Goal: Information Seeking & Learning: Learn about a topic

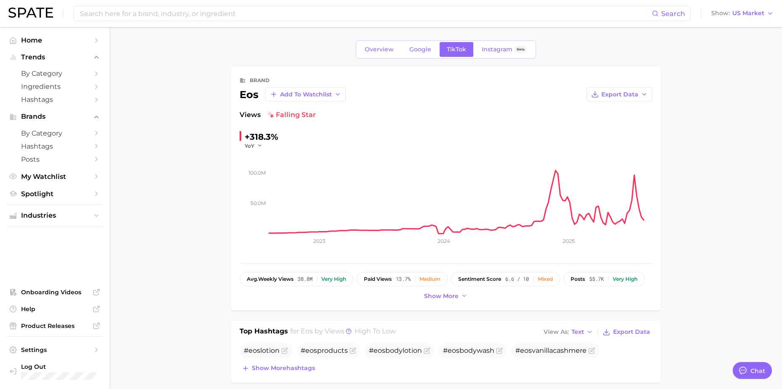
type textarea "x"
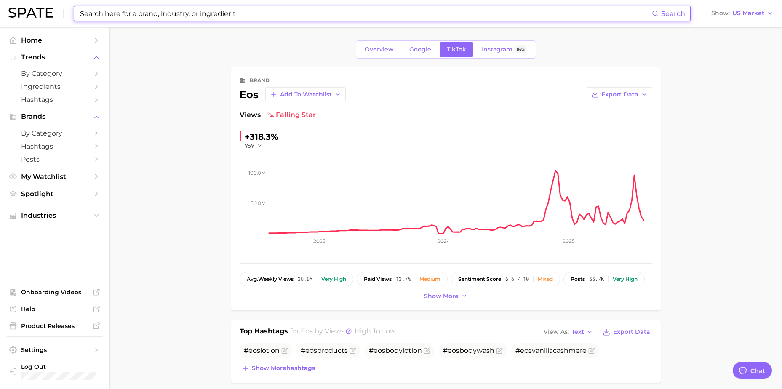
click at [161, 19] on input at bounding box center [365, 13] width 573 height 14
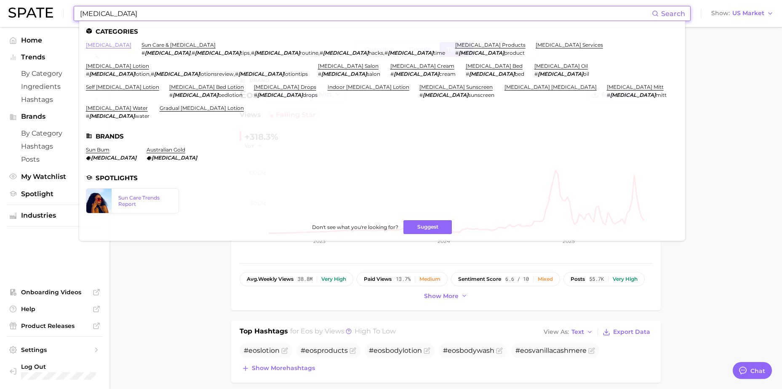
type input "[MEDICAL_DATA]"
click at [100, 47] on link "[MEDICAL_DATA]" at bounding box center [108, 45] width 45 height 6
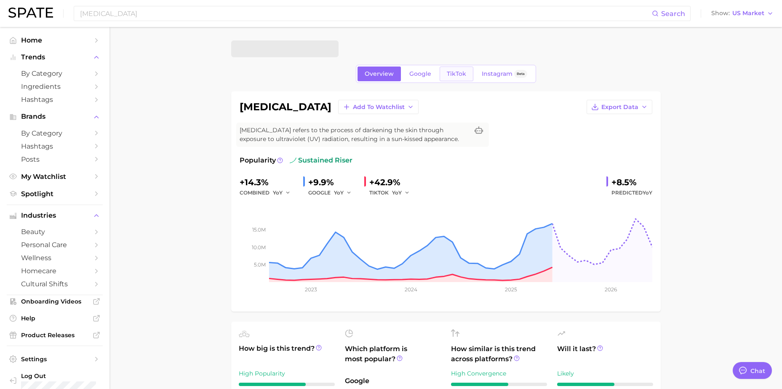
click at [465, 68] on link "TikTok" at bounding box center [457, 74] width 34 height 15
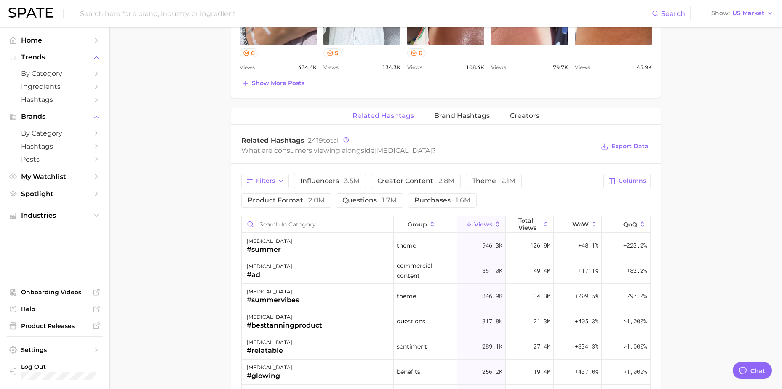
scroll to position [590, 0]
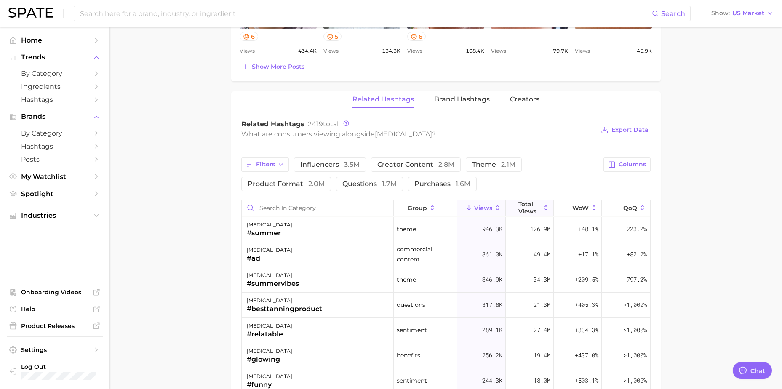
click at [522, 212] on span "Total Views" at bounding box center [529, 207] width 22 height 13
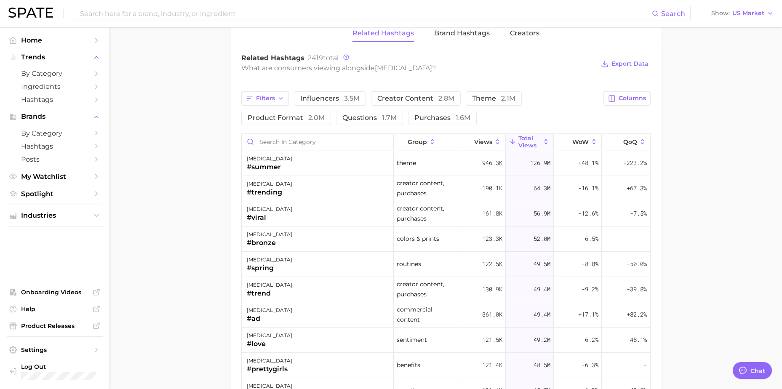
drag, startPoint x: 221, startPoint y: 203, endPoint x: 221, endPoint y: 239, distance: 36.6
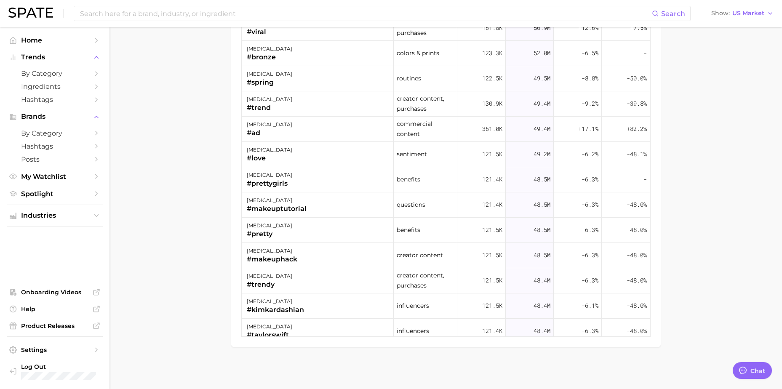
drag, startPoint x: 221, startPoint y: 231, endPoint x: 219, endPoint y: 249, distance: 17.8
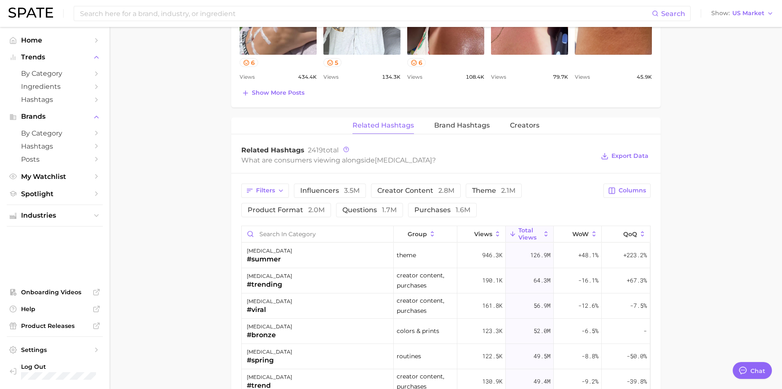
scroll to position [547, 0]
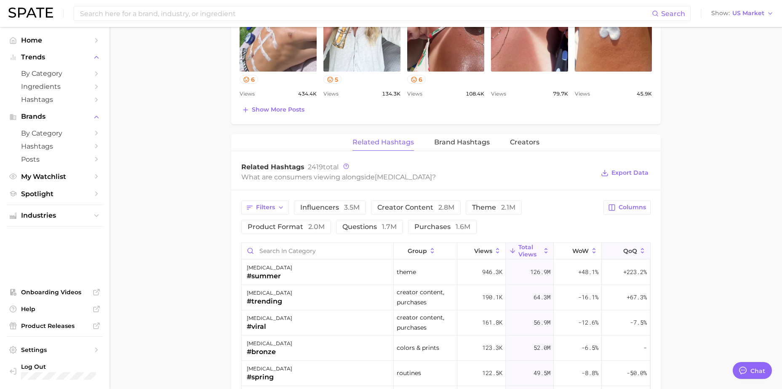
click at [625, 250] on span "QoQ" at bounding box center [630, 251] width 14 height 7
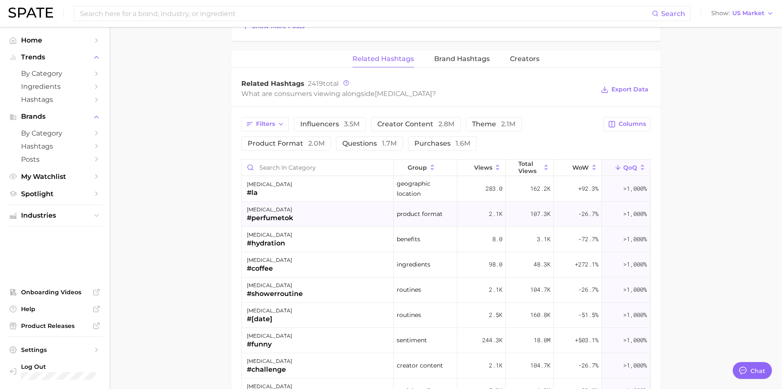
scroll to position [631, 0]
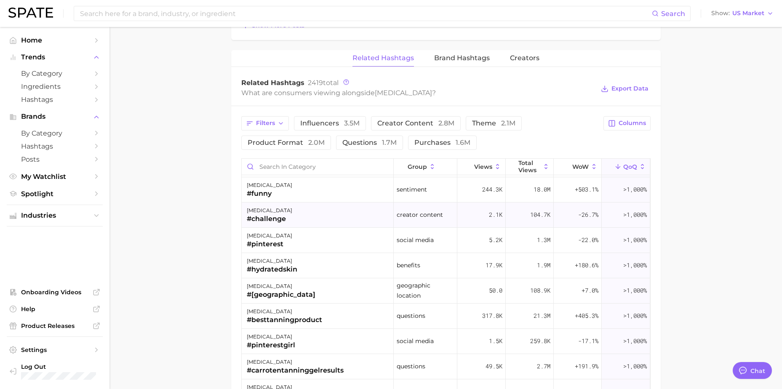
drag, startPoint x: 341, startPoint y: 221, endPoint x: 347, endPoint y: 241, distance: 21.2
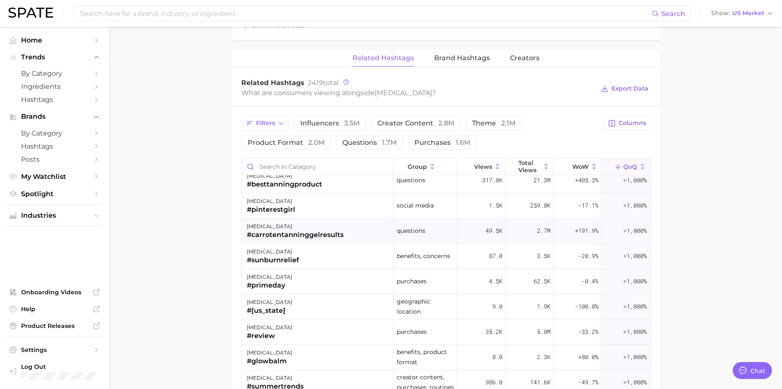
drag, startPoint x: 347, startPoint y: 256, endPoint x: 352, endPoint y: 271, distance: 15.5
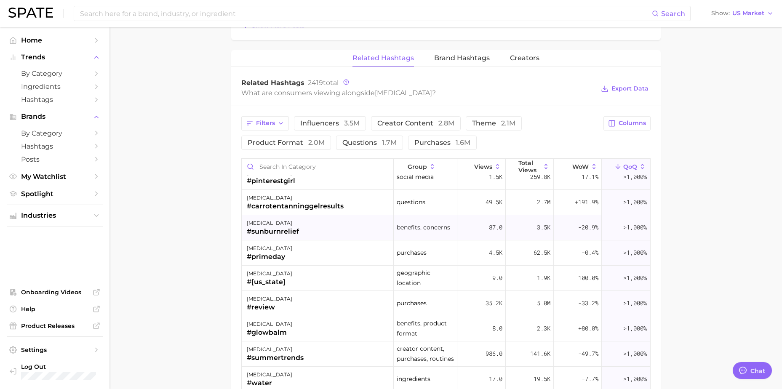
drag, startPoint x: 336, startPoint y: 232, endPoint x: 342, endPoint y: 252, distance: 21.7
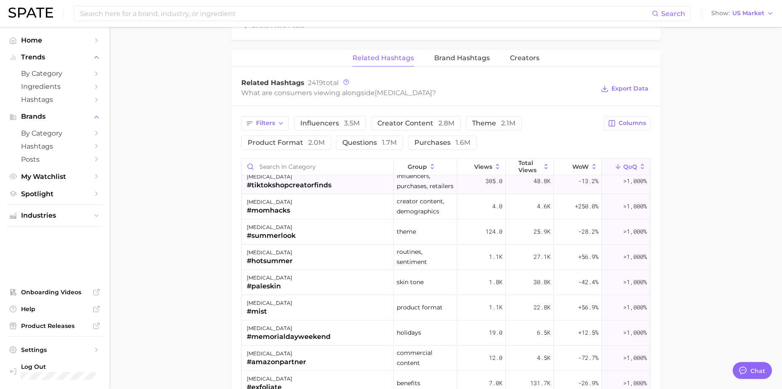
drag, startPoint x: 342, startPoint y: 263, endPoint x: 348, endPoint y: 280, distance: 18.5
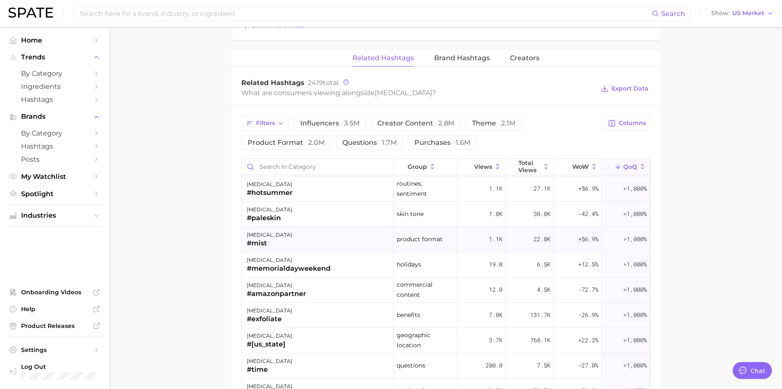
drag, startPoint x: 339, startPoint y: 248, endPoint x: 344, endPoint y: 265, distance: 17.6
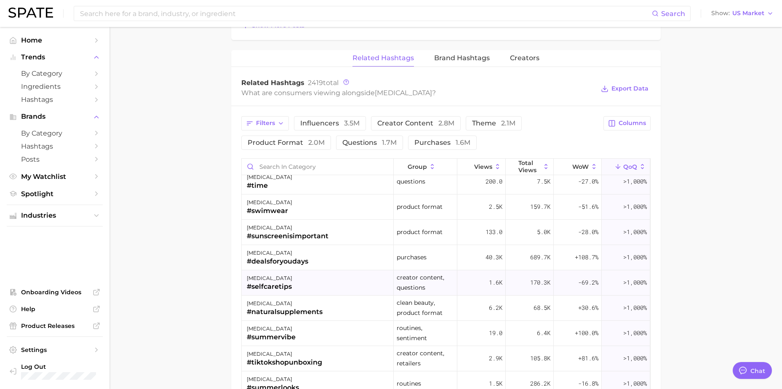
drag, startPoint x: 343, startPoint y: 279, endPoint x: 344, endPoint y: 296, distance: 17.3
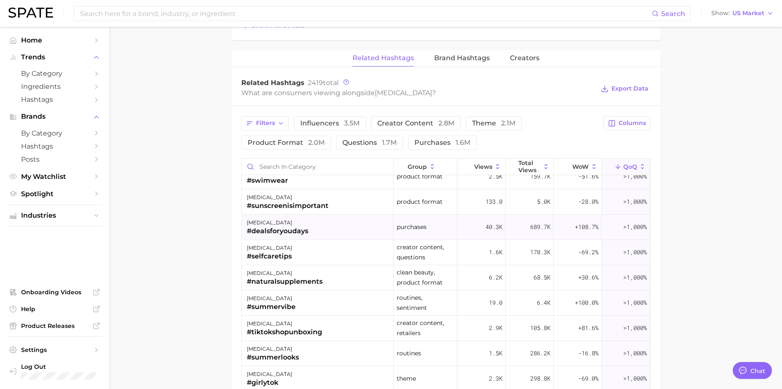
drag, startPoint x: 342, startPoint y: 227, endPoint x: 342, endPoint y: 240, distance: 13.1
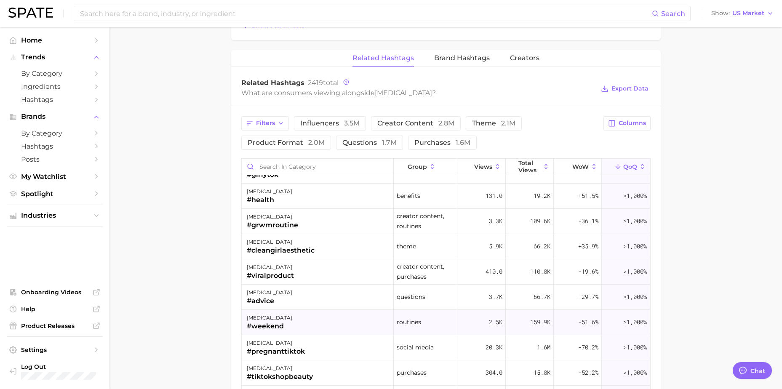
drag, startPoint x: 375, startPoint y: 276, endPoint x: 385, endPoint y: 311, distance: 36.5
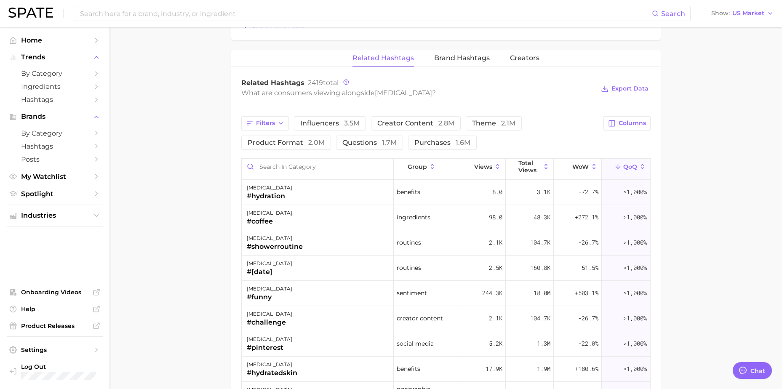
scroll to position [0, 0]
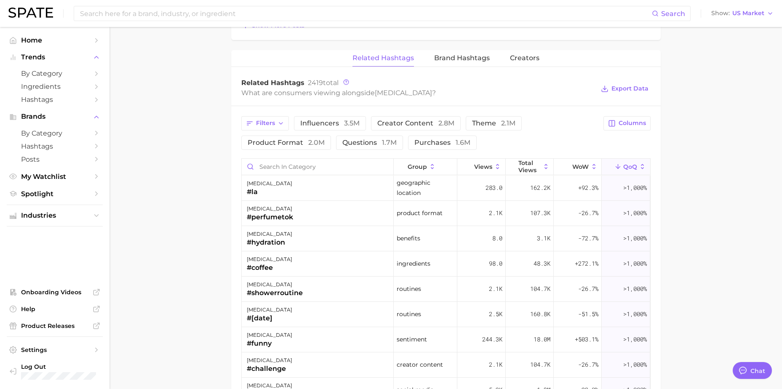
drag, startPoint x: 423, startPoint y: 340, endPoint x: 416, endPoint y: 261, distance: 79.5
click at [635, 122] on span "Columns" at bounding box center [632, 123] width 27 height 7
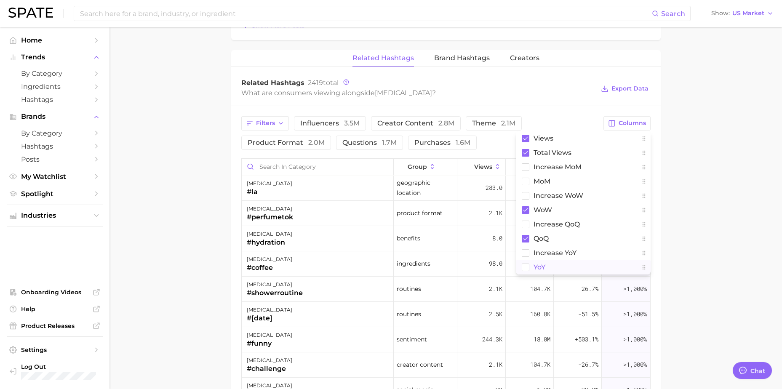
click at [528, 264] on icon at bounding box center [526, 268] width 8 height 8
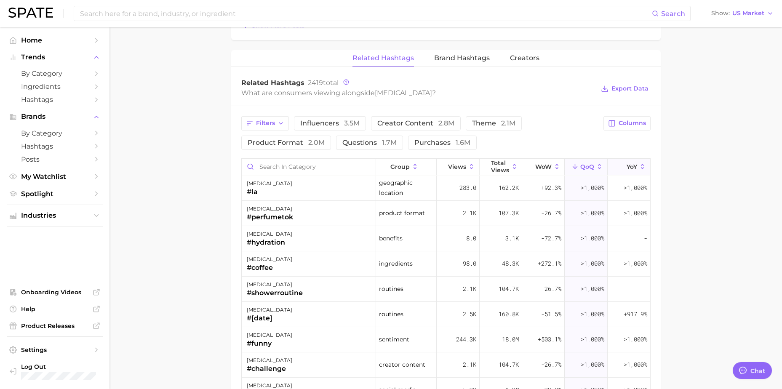
click at [627, 169] on span "YoY" at bounding box center [632, 166] width 11 height 7
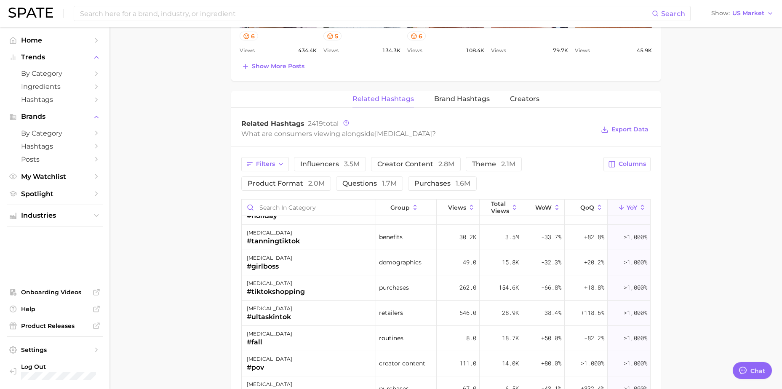
scroll to position [580, 0]
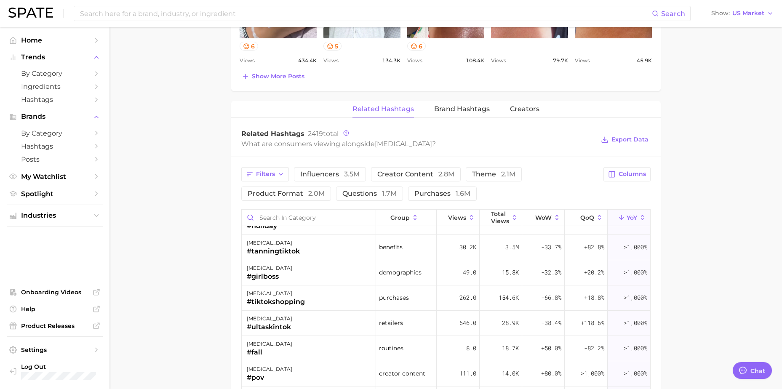
drag, startPoint x: 190, startPoint y: 281, endPoint x: 190, endPoint y: 264, distance: 17.7
click at [459, 218] on span "Views" at bounding box center [457, 217] width 18 height 7
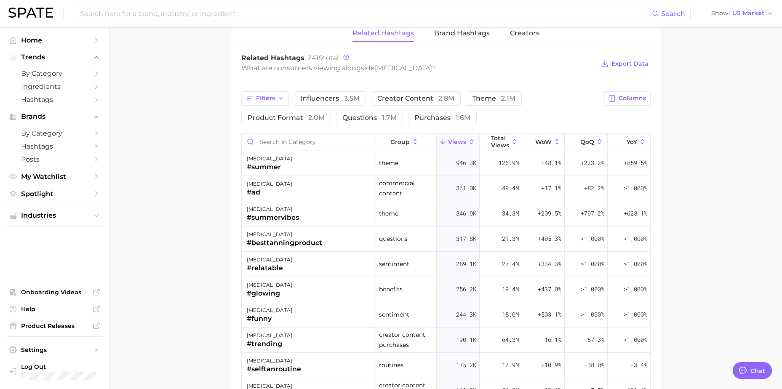
drag, startPoint x: 186, startPoint y: 230, endPoint x: 195, endPoint y: 257, distance: 28.2
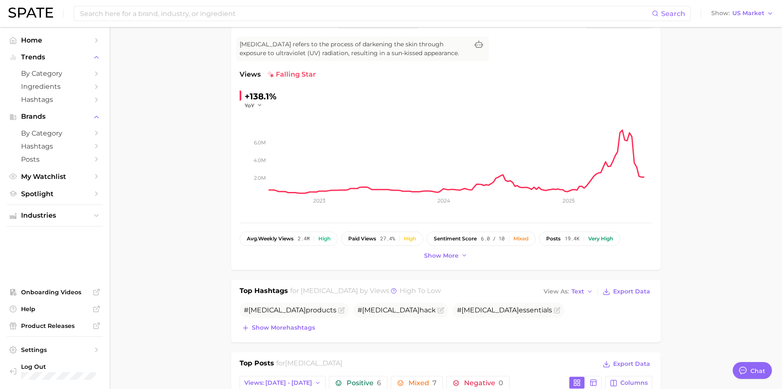
drag, startPoint x: 683, startPoint y: 229, endPoint x: 673, endPoint y: 131, distance: 98.3
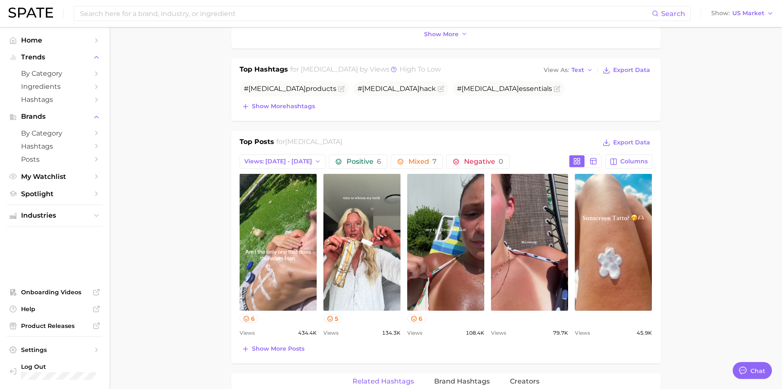
drag, startPoint x: 709, startPoint y: 198, endPoint x: 713, endPoint y: 210, distance: 13.3
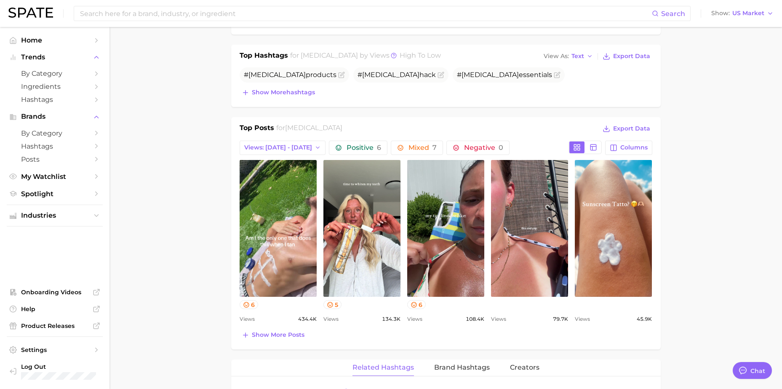
drag, startPoint x: 704, startPoint y: 190, endPoint x: 710, endPoint y: 209, distance: 19.8
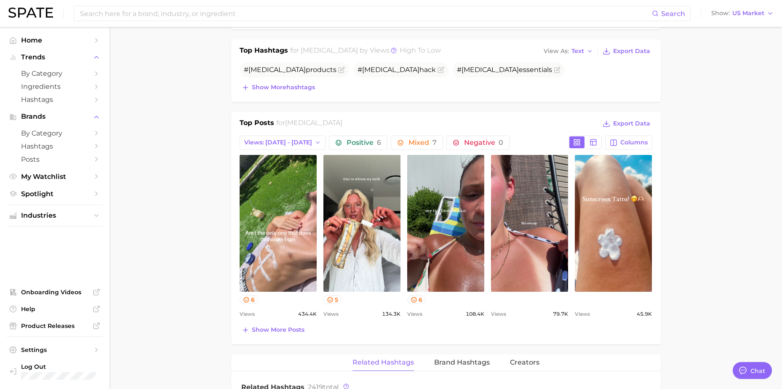
click at [700, 203] on main "[MEDICAL_DATA] Overview Google TikTok Instagram Beta [MEDICAL_DATA] Add to Watc…" at bounding box center [445, 303] width 673 height 1204
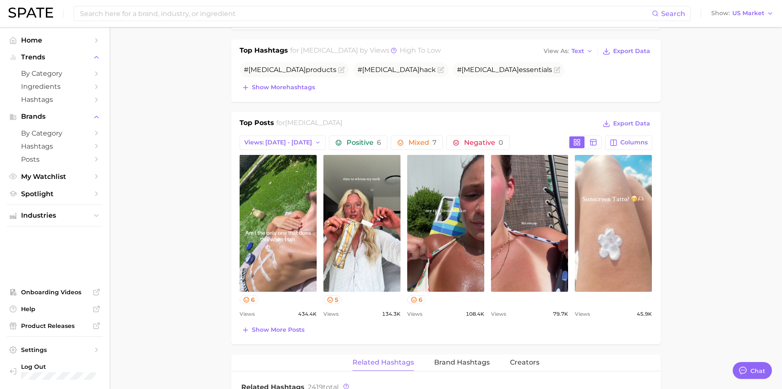
click at [614, 239] on link "view post on TikTok" at bounding box center [613, 223] width 77 height 137
